Goal: Find specific page/section: Find specific page/section

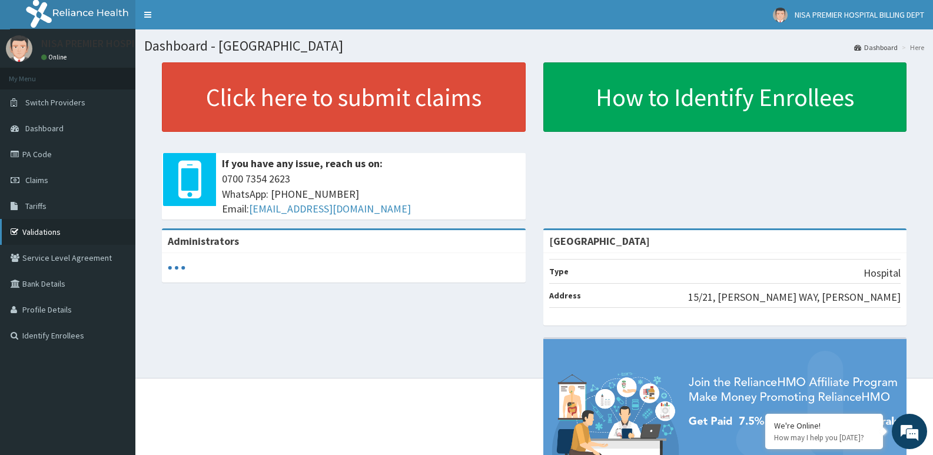
click at [56, 232] on link "Validations" at bounding box center [67, 232] width 135 height 26
click at [49, 231] on link "Validations" at bounding box center [67, 232] width 135 height 26
click at [42, 232] on link "Validations" at bounding box center [67, 232] width 135 height 26
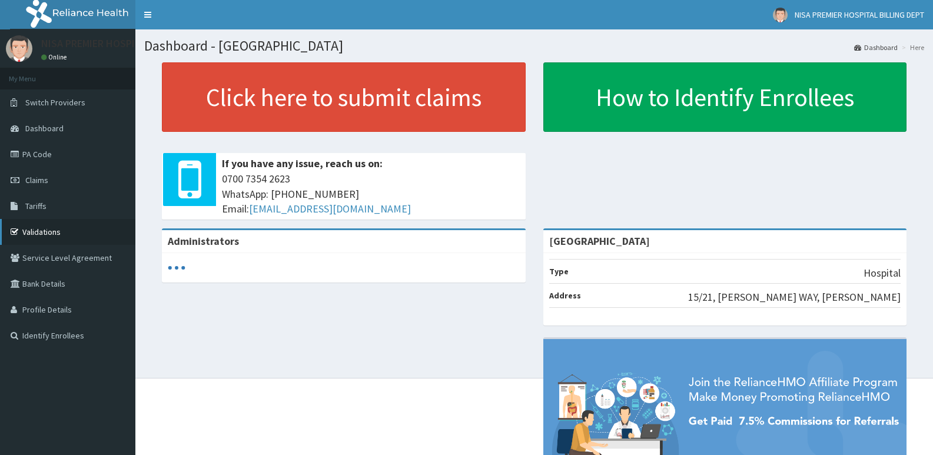
click at [31, 236] on link "Validations" at bounding box center [67, 232] width 135 height 26
